Goal: Information Seeking & Learning: Find specific page/section

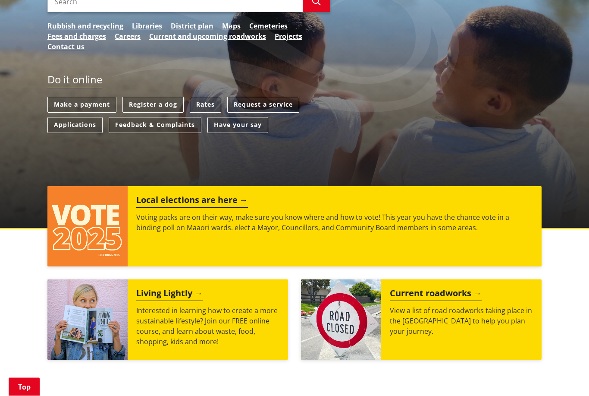
scroll to position [173, 0]
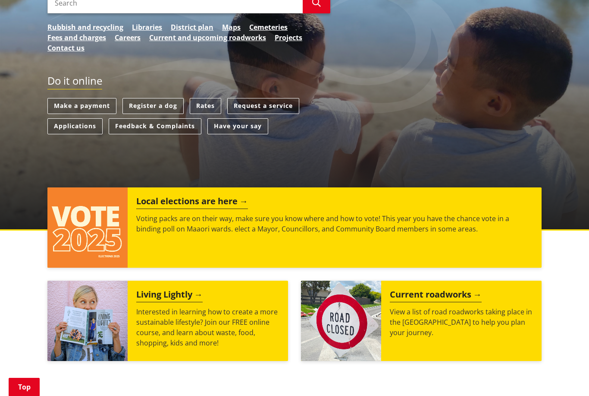
click at [567, 267] on div "Kia ora, how can we help? Search Search Rubbish and recycling Libraries Distric…" at bounding box center [294, 367] width 589 height 906
click at [104, 232] on img at bounding box center [87, 227] width 80 height 80
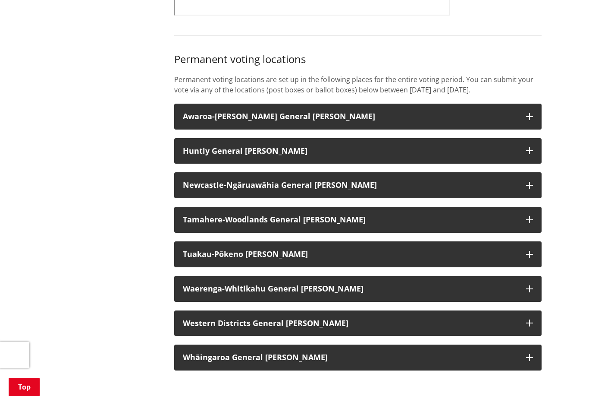
scroll to position [646, 0]
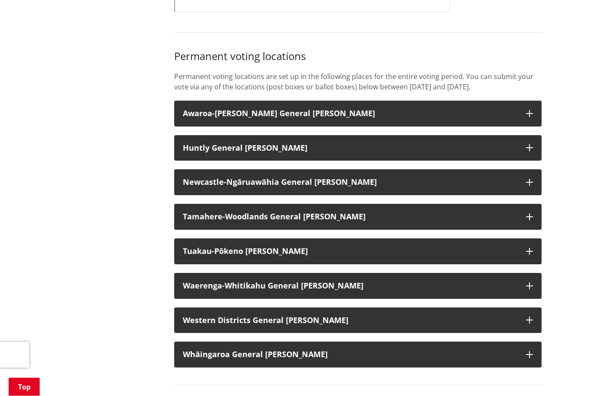
click at [531, 220] on icon "button" at bounding box center [529, 217] width 7 height 7
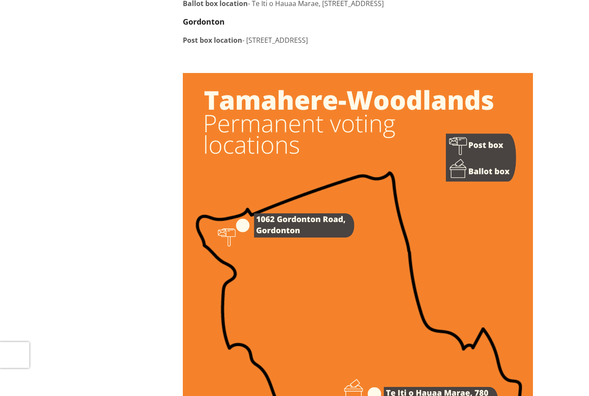
scroll to position [0, 0]
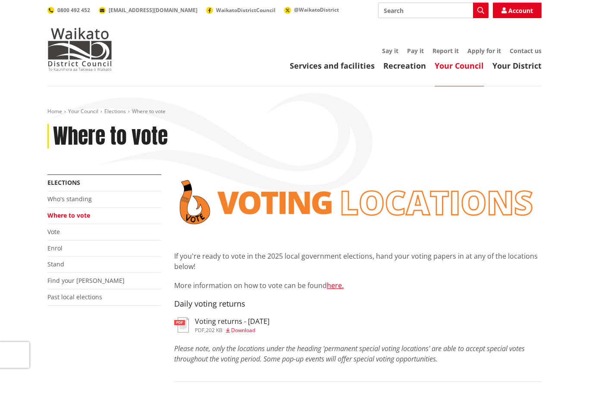
click at [327, 185] on img at bounding box center [357, 201] width 367 height 55
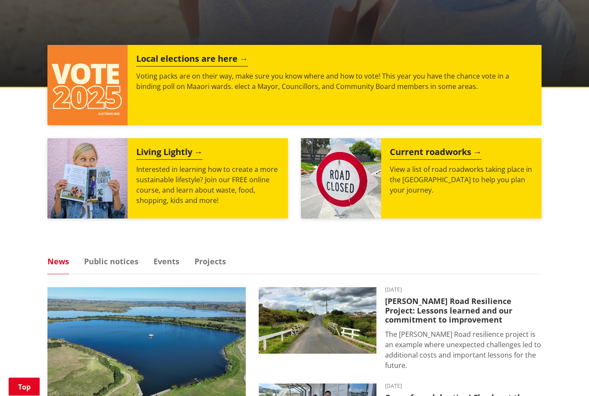
scroll to position [315, 0]
click at [95, 86] on img at bounding box center [87, 85] width 80 height 80
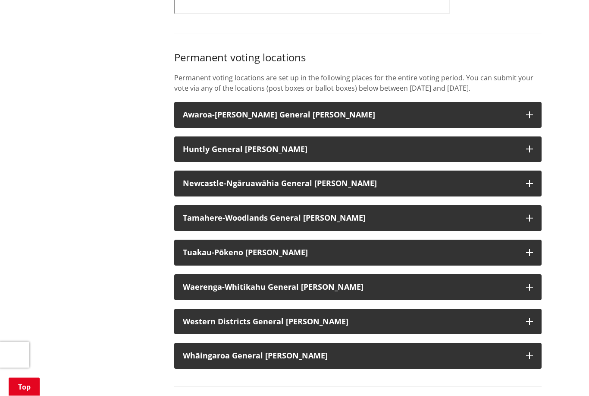
scroll to position [645, 0]
click at [532, 221] on icon "button" at bounding box center [529, 217] width 7 height 7
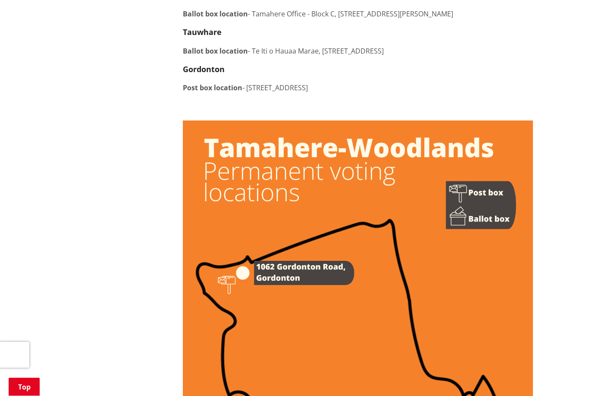
scroll to position [967, 0]
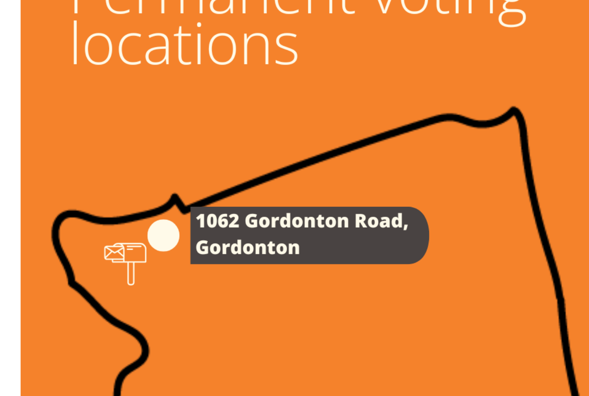
click at [183, 104] on img at bounding box center [358, 352] width 350 height 496
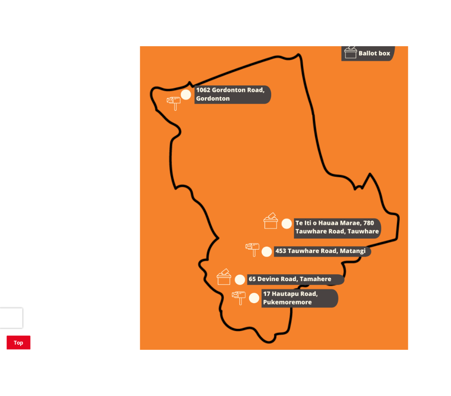
scroll to position [1117, 0]
